Goal: Task Accomplishment & Management: Manage account settings

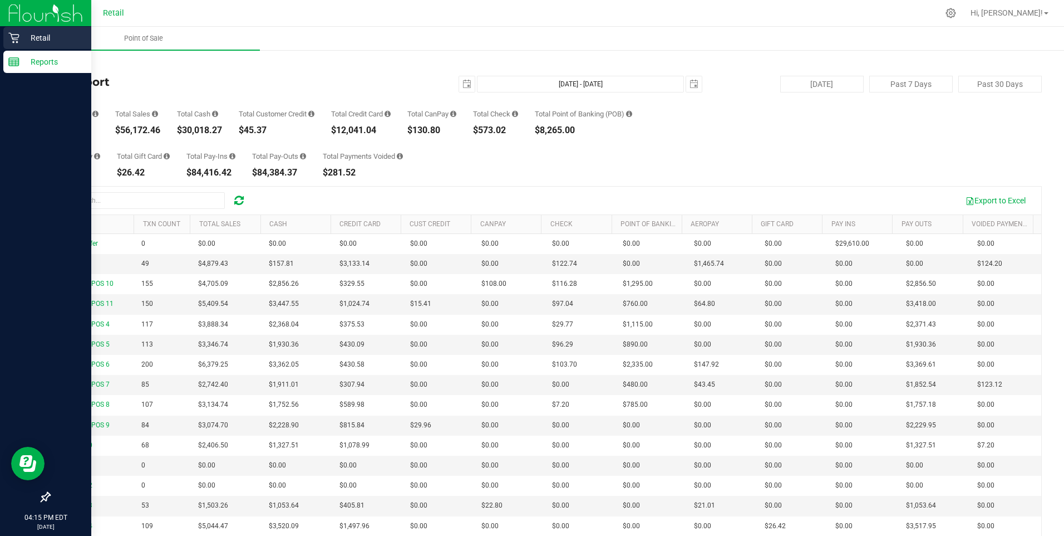
click at [15, 37] on icon at bounding box center [13, 37] width 11 height 11
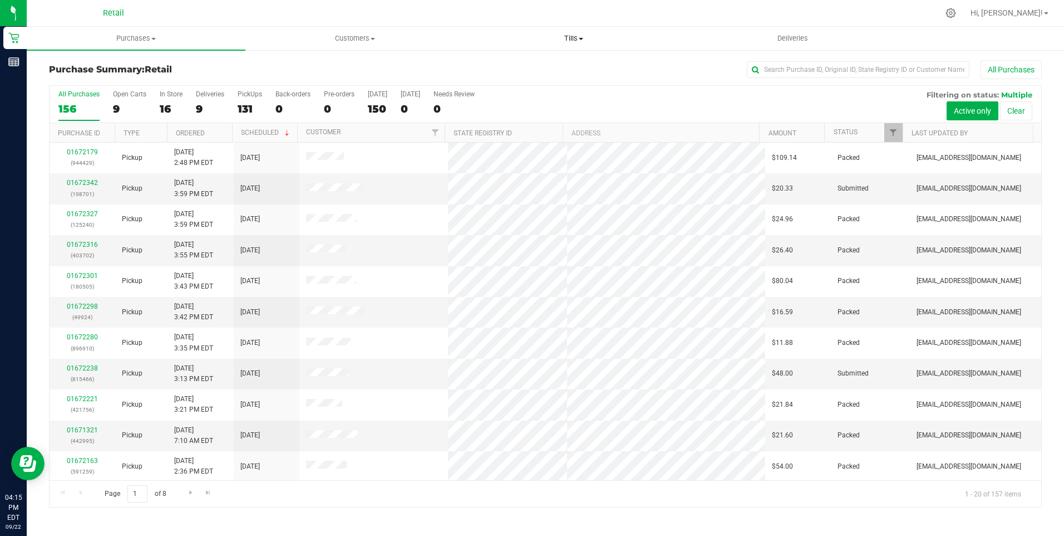
click at [577, 38] on span "Tills" at bounding box center [574, 38] width 218 height 10
click at [501, 68] on span "Manage tills" at bounding box center [502, 66] width 75 height 9
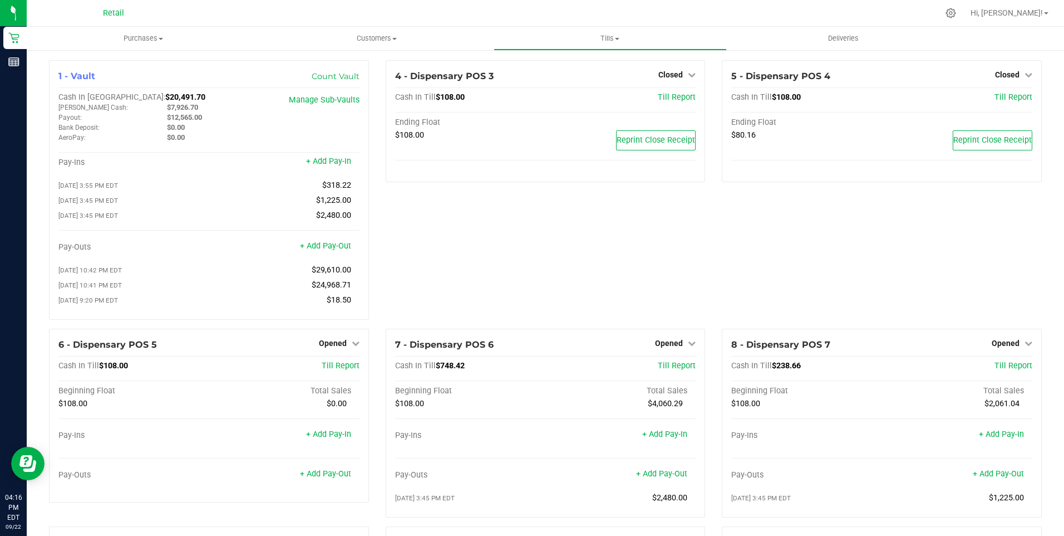
click at [385, 300] on div "4 - Dispensary POS 3 Closed Open Till Cash In Till $108.00 Till Report Ending F…" at bounding box center [545, 194] width 337 height 268
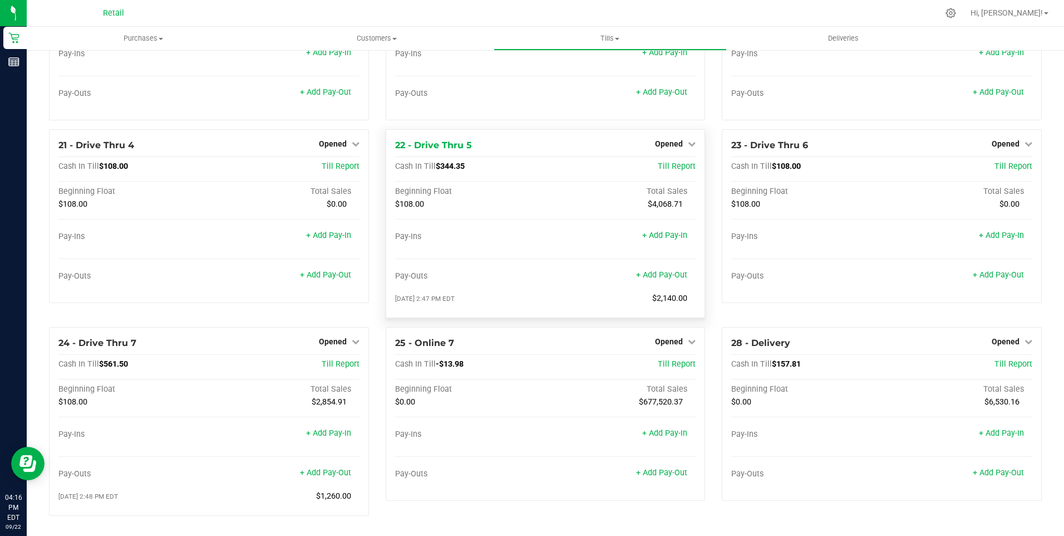
scroll to position [1113, 0]
click at [664, 143] on span "Opened" at bounding box center [669, 143] width 28 height 9
click at [667, 164] on link "Close Till" at bounding box center [671, 167] width 30 height 9
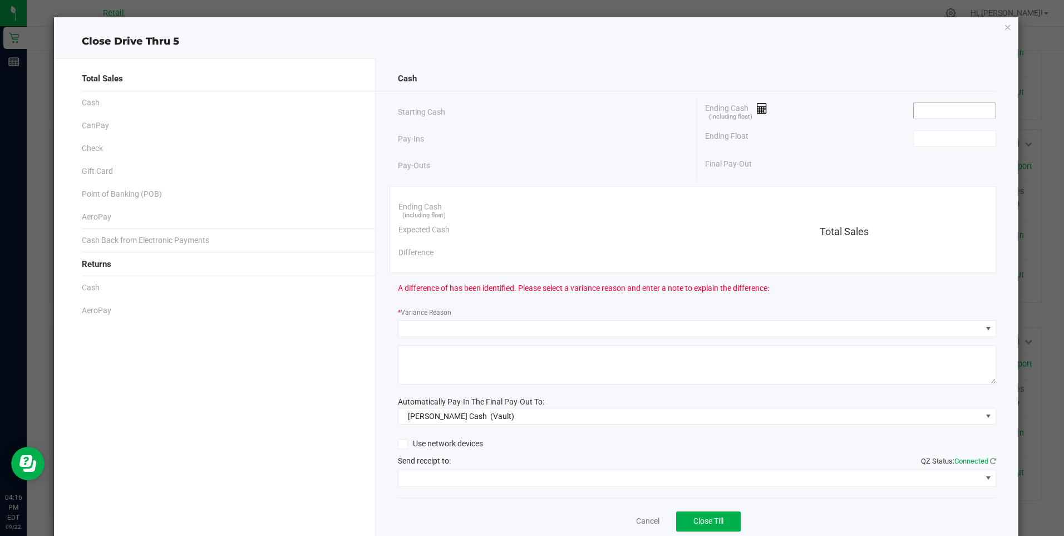
click at [949, 109] on input at bounding box center [955, 111] width 82 height 16
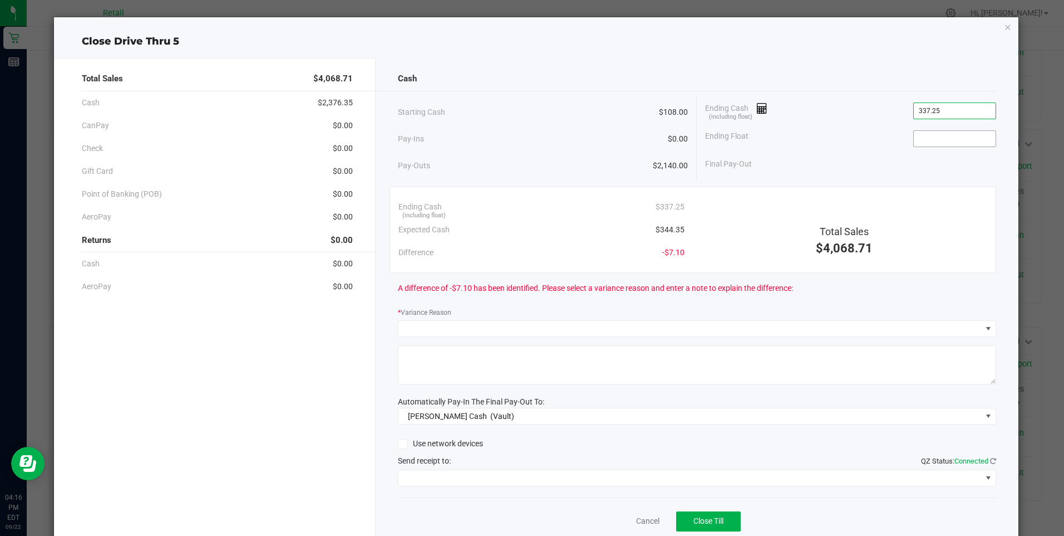
type input "$337.25"
click at [949, 143] on input at bounding box center [955, 139] width 82 height 16
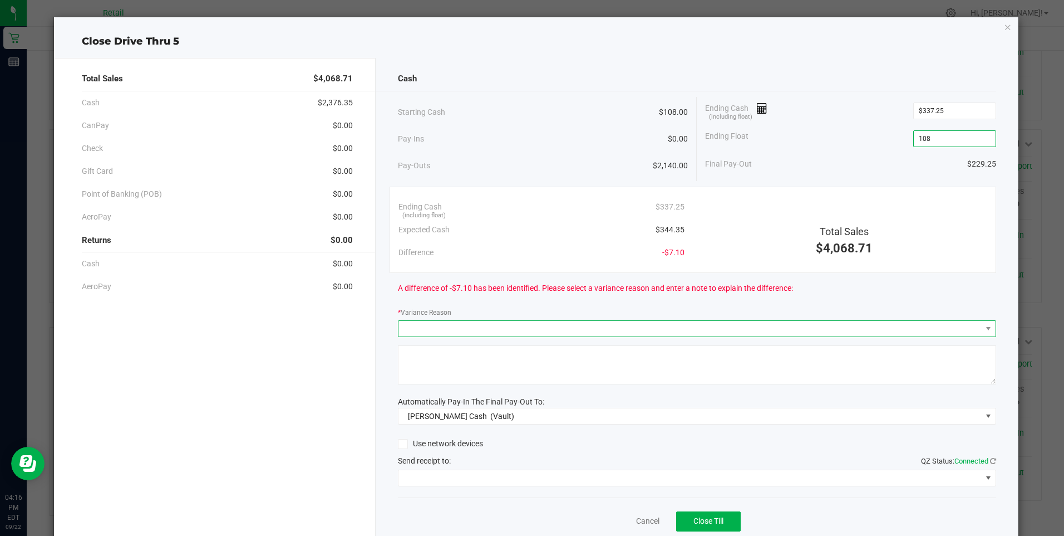
type input "$108.00"
click at [458, 326] on span at bounding box center [690, 329] width 583 height 16
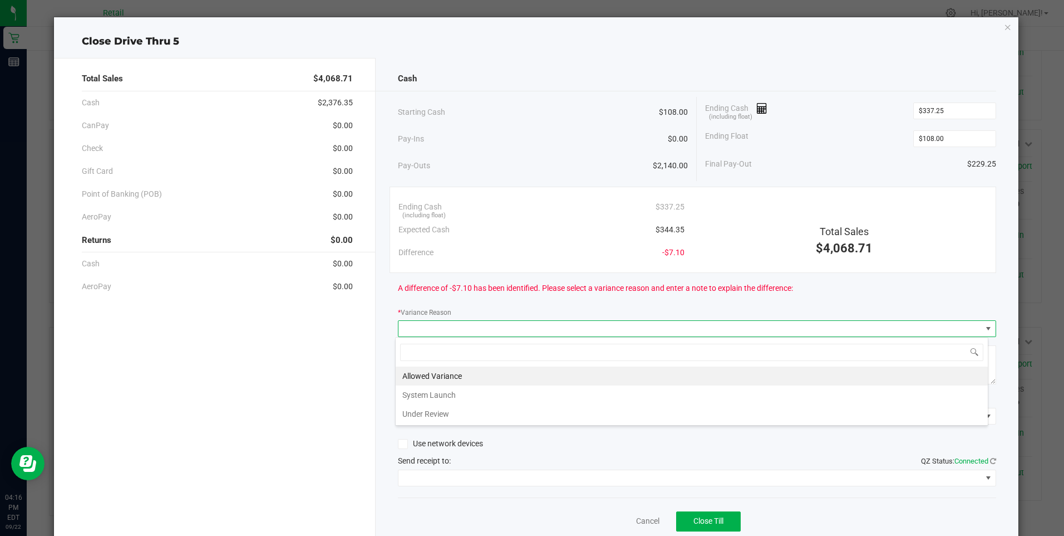
scroll to position [17, 593]
click at [410, 384] on li "Allowed Variance" at bounding box center [692, 375] width 592 height 19
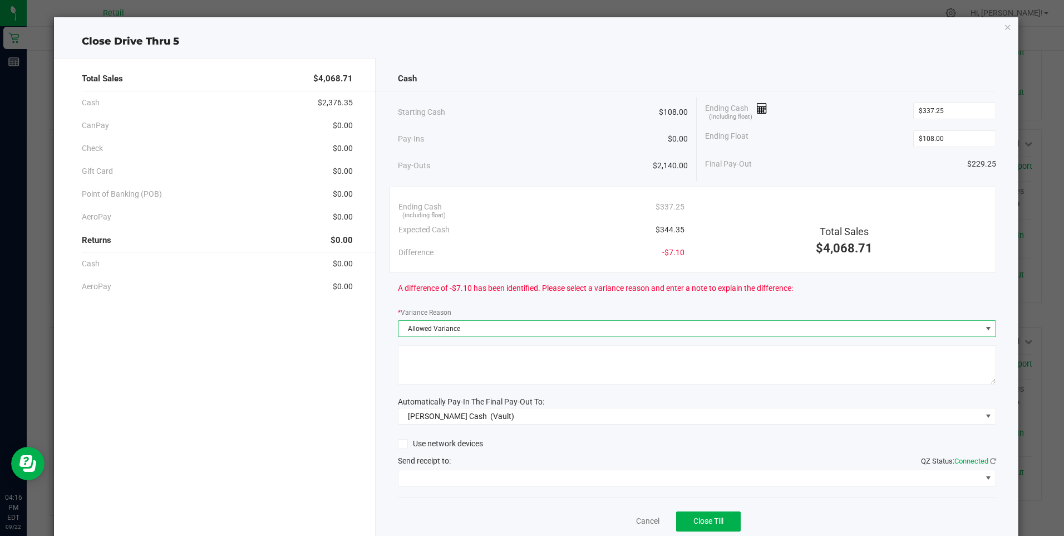
click at [443, 366] on textarea at bounding box center [697, 364] width 598 height 39
type textarea "/"
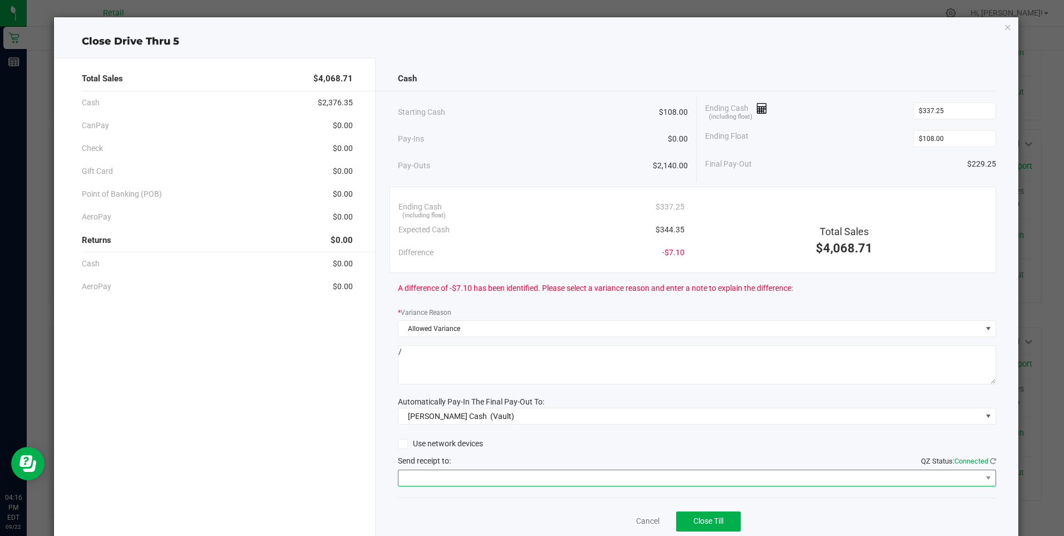
click at [452, 471] on span at bounding box center [690, 478] width 583 height 16
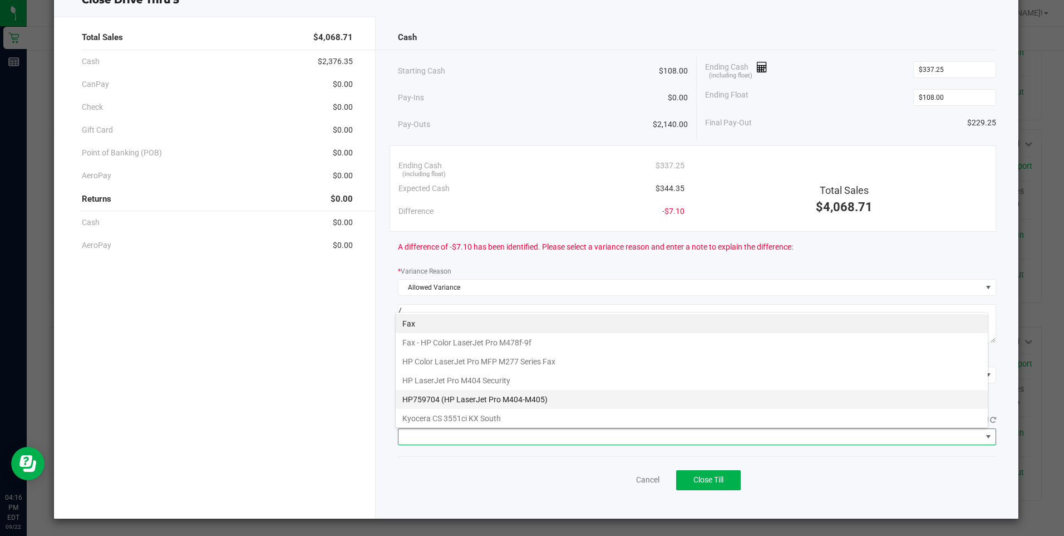
scroll to position [173, 0]
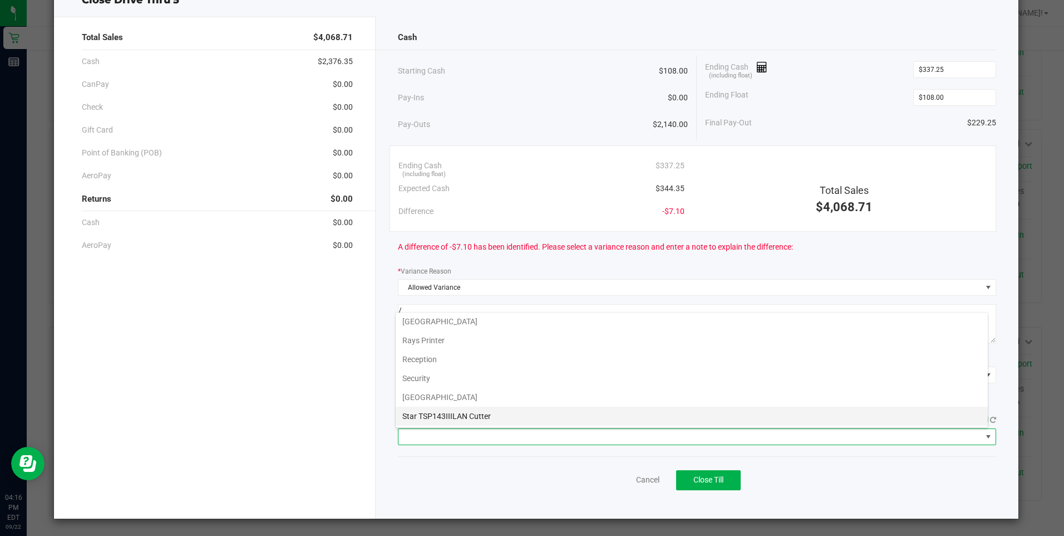
click at [469, 414] on Cutter "Star TSP143IIILAN Cutter" at bounding box center [692, 415] width 592 height 19
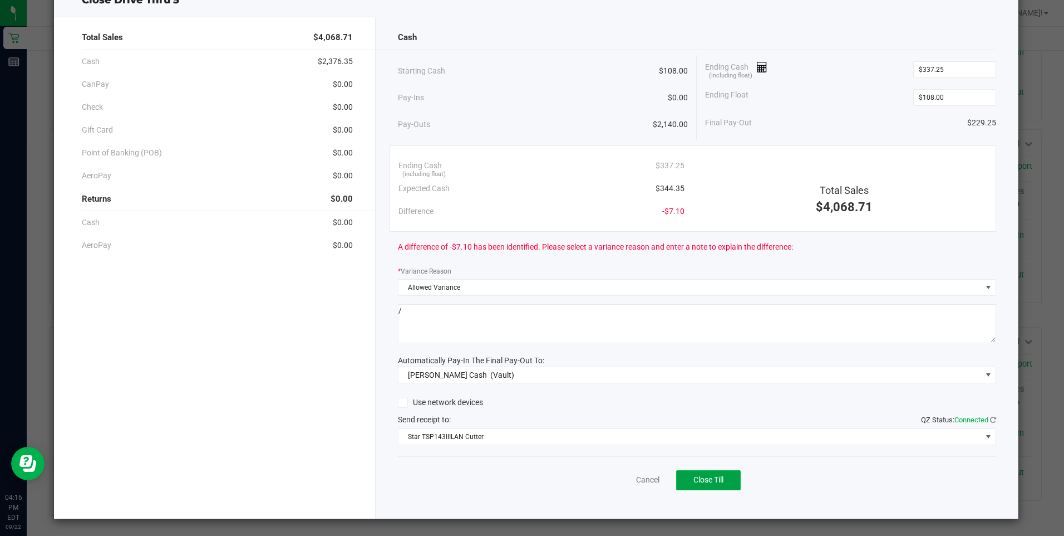
click at [702, 478] on span "Close Till" at bounding box center [709, 479] width 30 height 9
click at [615, 480] on link "Dismiss" at bounding box center [623, 480] width 27 height 12
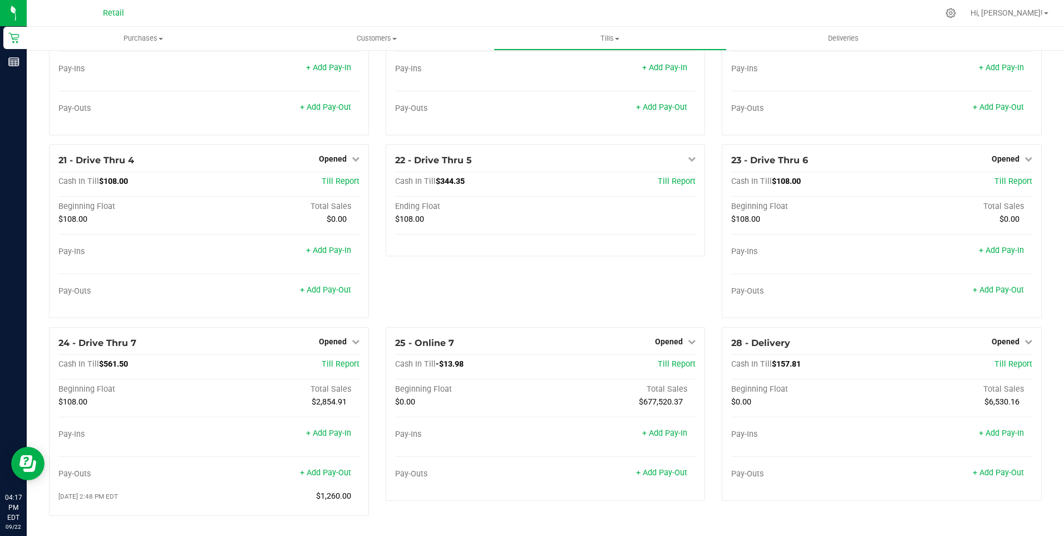
scroll to position [1098, 0]
